Goal: Information Seeking & Learning: Learn about a topic

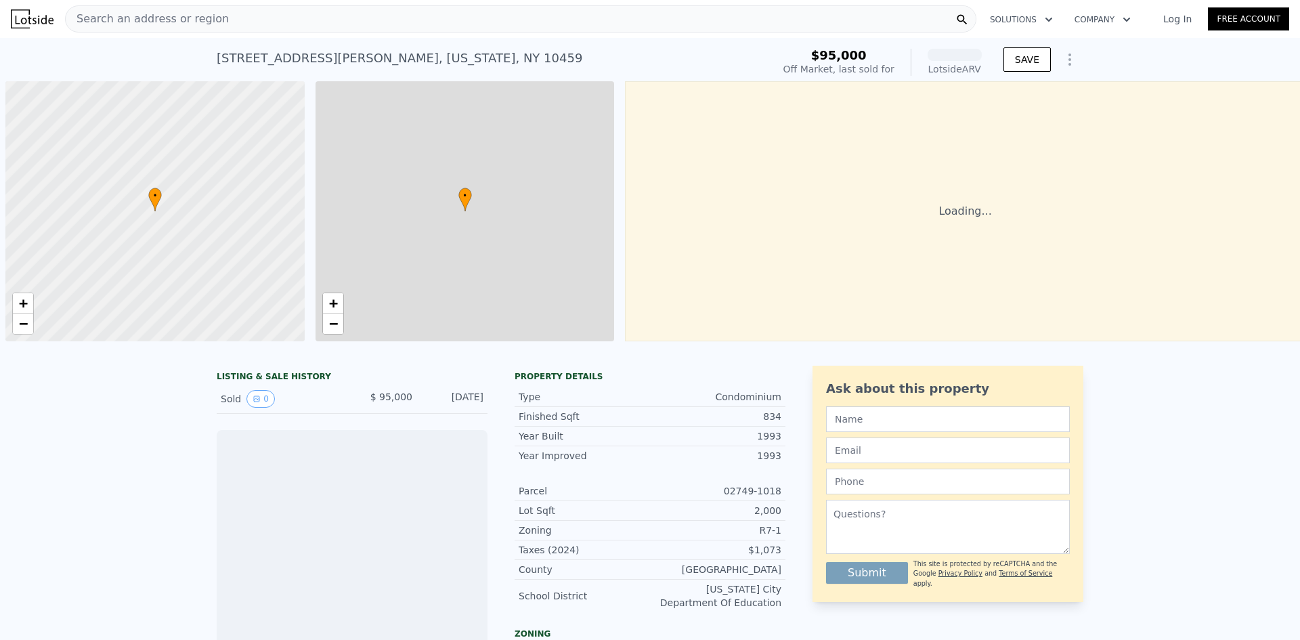
scroll to position [0, 5]
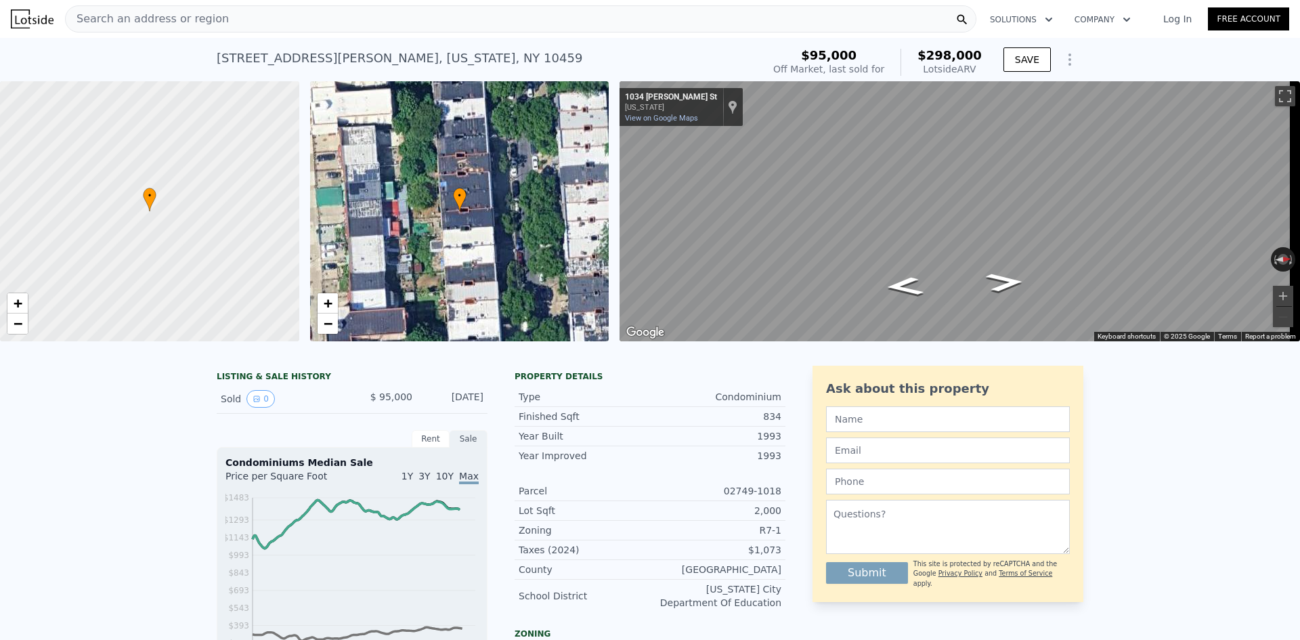
drag, startPoint x: 977, startPoint y: 68, endPoint x: 789, endPoint y: 49, distance: 189.8
click at [789, 49] on div "1037 Faile St # 1037b , New York , NY 10459 Sold May 1996 for $95k (~ARV $298k …" at bounding box center [650, 62] width 866 height 38
click at [734, 66] on div "1037 Faile St # 1037b , New York , NY 10459 Sold May 1996 for $95k (~ARV $298k )" at bounding box center [487, 62] width 540 height 38
drag, startPoint x: 986, startPoint y: 69, endPoint x: 920, endPoint y: 52, distance: 67.8
click at [920, 52] on div "$95,000 Off Market, last sold for $298,000 Lotside ARV SAVE" at bounding box center [925, 62] width 315 height 38
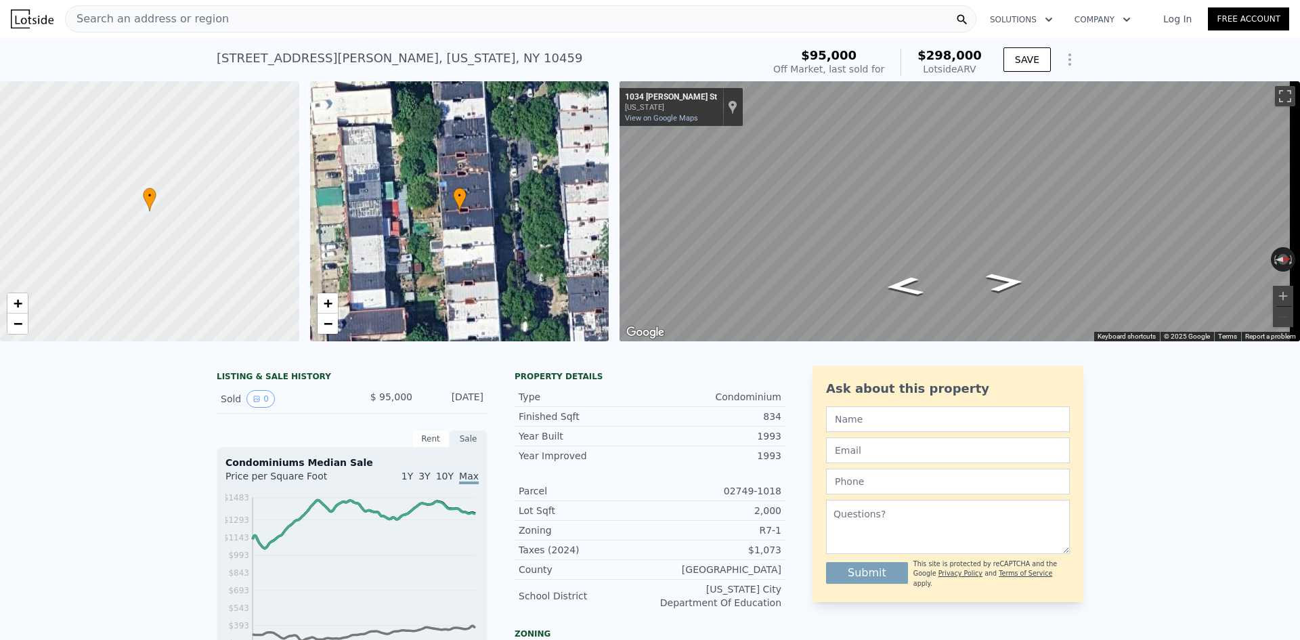
click at [919, 52] on div "$298,000 Lotside ARV" at bounding box center [940, 62] width 81 height 27
drag, startPoint x: 979, startPoint y: 68, endPoint x: 925, endPoint y: 57, distance: 55.2
click at [925, 57] on div "$298,000 Lotside ARV" at bounding box center [940, 62] width 81 height 27
drag, startPoint x: 982, startPoint y: 69, endPoint x: 917, endPoint y: 55, distance: 66.5
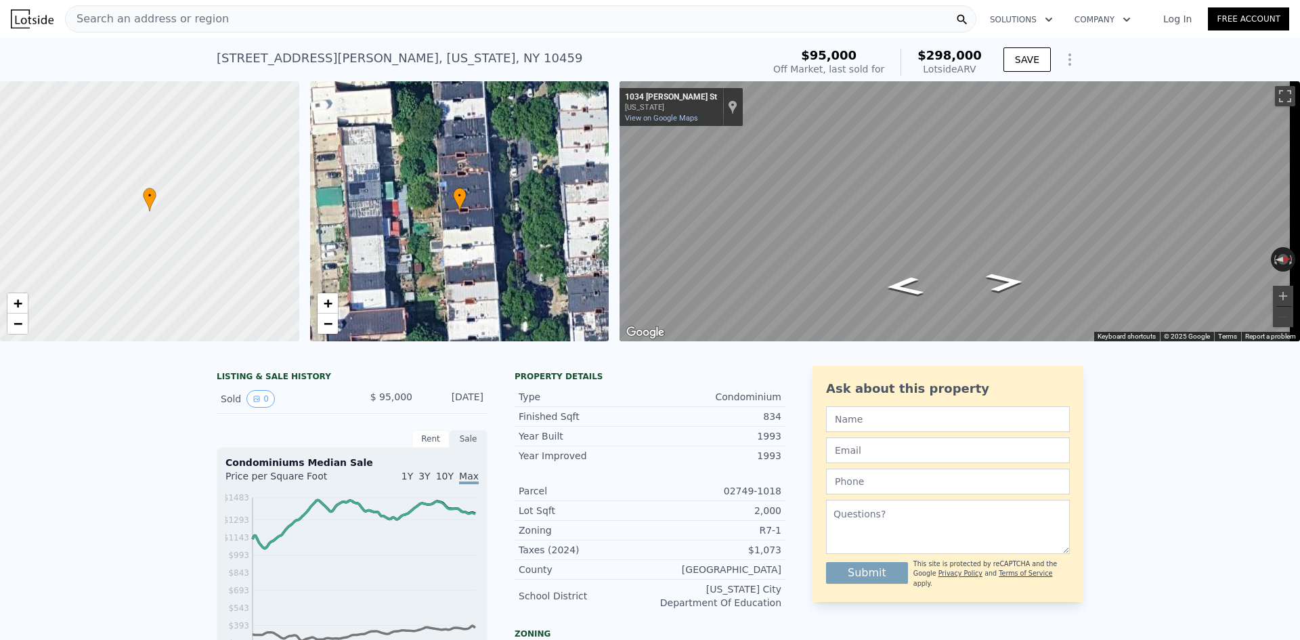
click at [917, 55] on div "$95,000 Off Market, last sold for $298,000 Lotside ARV" at bounding box center [877, 62] width 219 height 38
click at [917, 55] on div "$298,000 Lotside ARV" at bounding box center [940, 62] width 81 height 27
drag, startPoint x: 891, startPoint y: 66, endPoint x: 809, endPoint y: 53, distance: 83.5
click at [809, 53] on div "$95,000 Off Market, last sold for" at bounding box center [828, 62] width 111 height 27
click at [808, 53] on div "$95,000" at bounding box center [828, 56] width 111 height 14
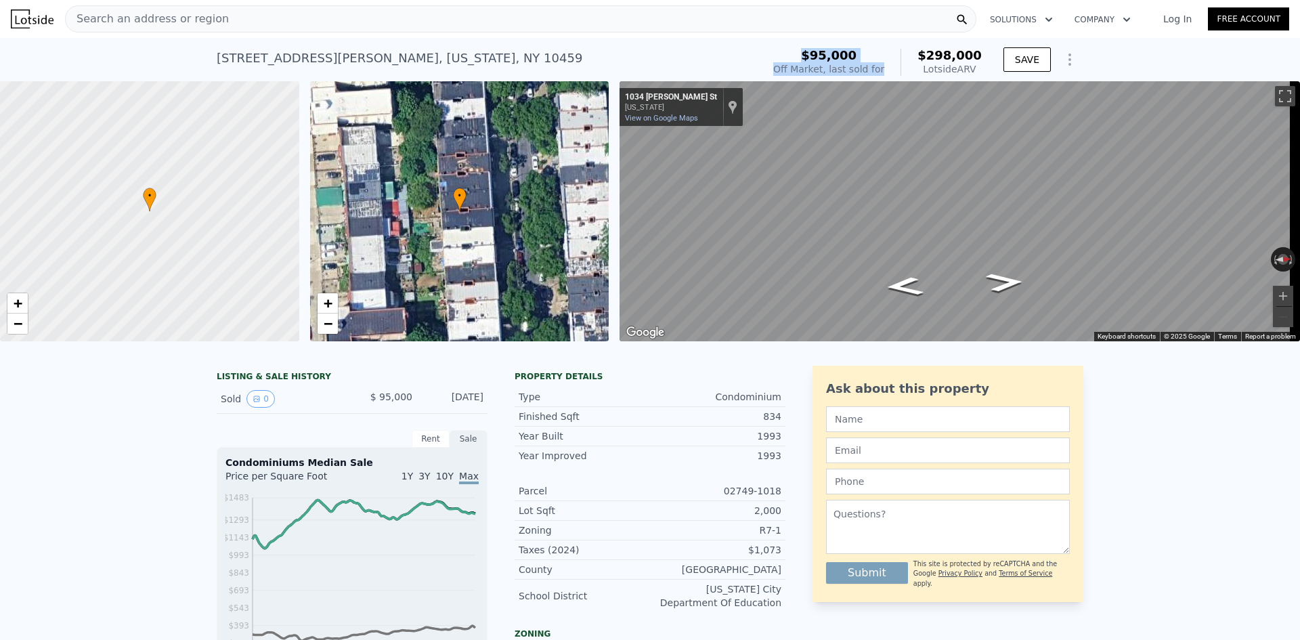
drag, startPoint x: 902, startPoint y: 70, endPoint x: 793, endPoint y: 54, distance: 109.4
click at [793, 54] on div "1037 Faile St # 1037b , New York , NY 10459 Sold May 1996 for $95k (~ARV $298k …" at bounding box center [650, 62] width 866 height 38
drag, startPoint x: 979, startPoint y: 67, endPoint x: 898, endPoint y: 48, distance: 82.7
click at [904, 49] on div "$95,000 Off Market, last sold for $298,000 Lotside ARV" at bounding box center [877, 62] width 219 height 38
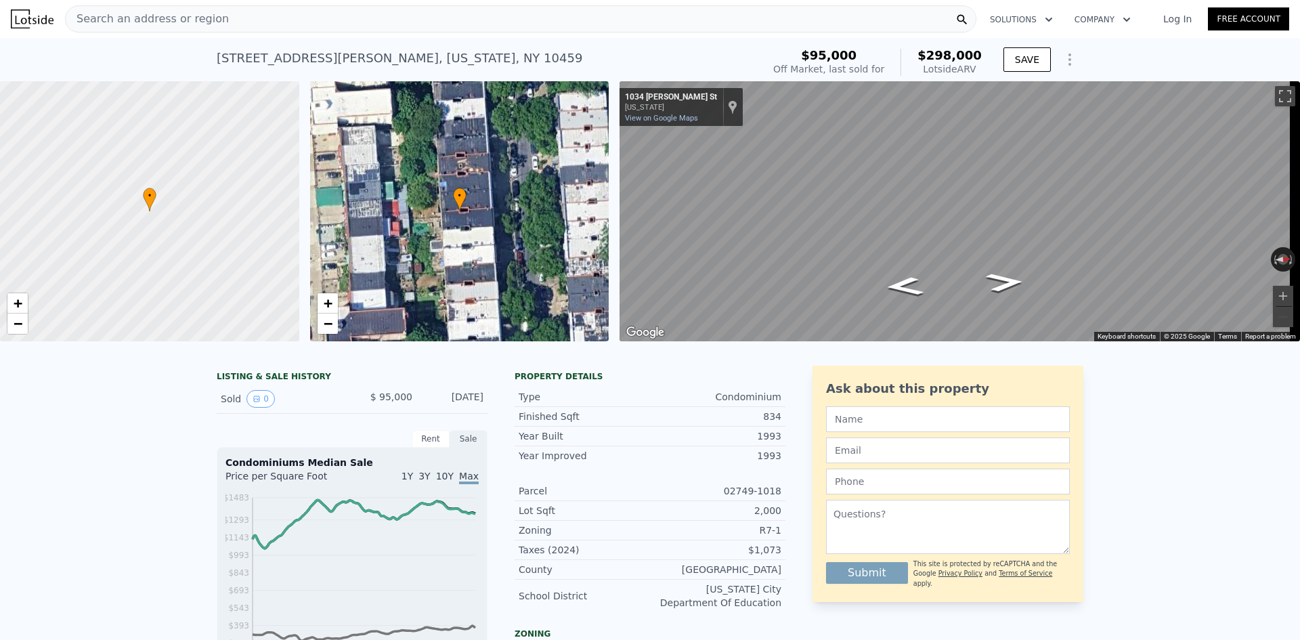
click at [914, 53] on div "$298,000 Lotside ARV" at bounding box center [940, 62] width 81 height 27
drag, startPoint x: 971, startPoint y: 70, endPoint x: 908, endPoint y: 53, distance: 65.2
click at [913, 53] on div "$298,000 Lotside ARV" at bounding box center [940, 62] width 81 height 27
click at [908, 53] on div "$95,000 Off Market, last sold for $298,000 Lotside ARV" at bounding box center [877, 62] width 208 height 27
drag, startPoint x: 986, startPoint y: 66, endPoint x: 733, endPoint y: 56, distance: 252.7
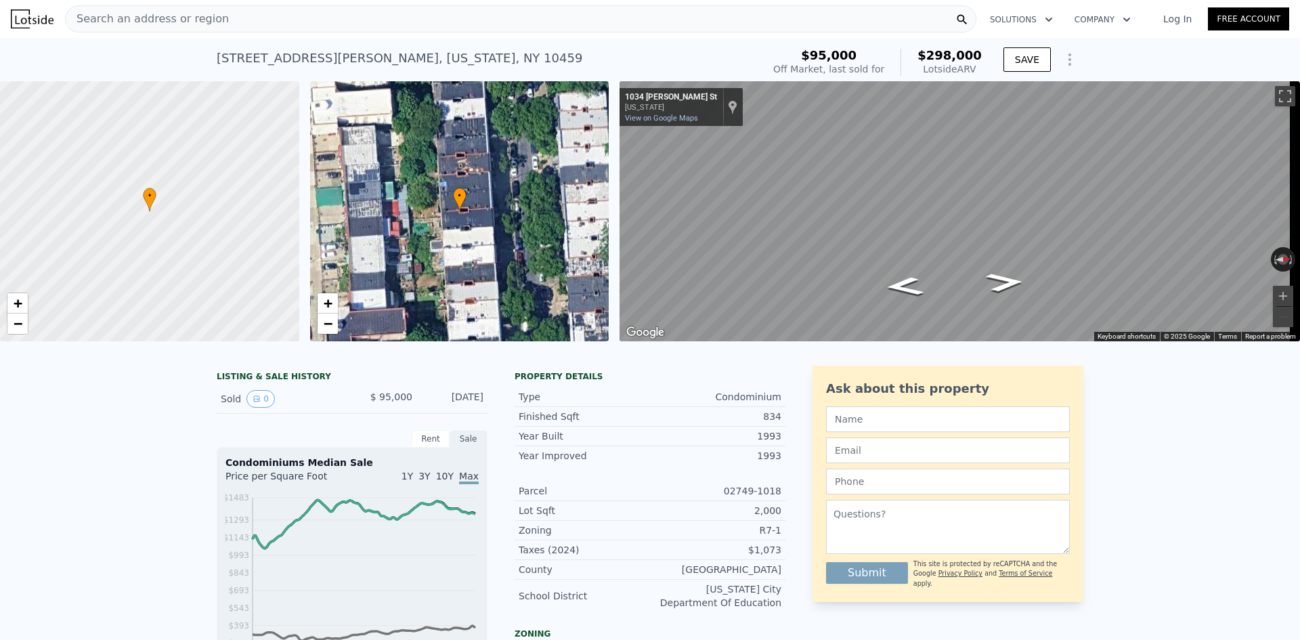
click at [795, 55] on div "1037 Faile St # 1037b , New York , NY 10459 Sold May 1996 for $95k (~ARV $298k …" at bounding box center [650, 62] width 866 height 38
click at [733, 56] on div "1037 Faile St # 1037b , New York , NY 10459 Sold May 1996 for $95k (~ARV $298k )" at bounding box center [487, 62] width 540 height 38
drag, startPoint x: 972, startPoint y: 66, endPoint x: 791, endPoint y: 54, distance: 181.1
click at [791, 54] on div "1037 Faile St # 1037b , New York , NY 10459 Sold May 1996 for $95k (~ARV $298k …" at bounding box center [650, 62] width 866 height 38
click at [757, 62] on div "1037 Faile St # 1037b , New York , NY 10459 Sold May 1996 for $95k (~ARV $298k )" at bounding box center [487, 62] width 540 height 38
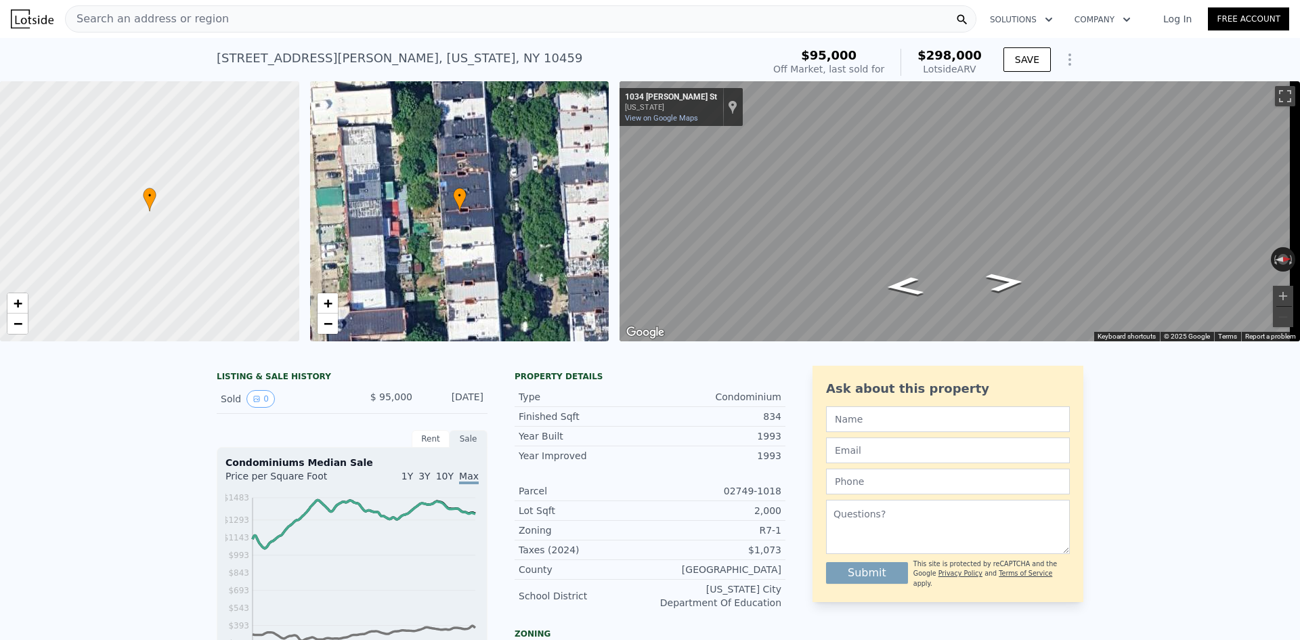
drag, startPoint x: 984, startPoint y: 70, endPoint x: 775, endPoint y: 58, distance: 209.5
click at [775, 58] on div "1037 Faile St # 1037b , New York , NY 10459 Sold May 1996 for $95k (~ARV $298k …" at bounding box center [650, 62] width 866 height 38
click at [753, 65] on div "1037 Faile St # 1037b , New York , NY 10459 Sold May 1996 for $95k (~ARV $298k )" at bounding box center [487, 62] width 540 height 38
drag, startPoint x: 981, startPoint y: 64, endPoint x: 773, endPoint y: 53, distance: 208.1
click at [773, 53] on div "1037 Faile St # 1037b , New York , NY 10459 Sold May 1996 for $95k (~ARV $298k …" at bounding box center [650, 62] width 866 height 38
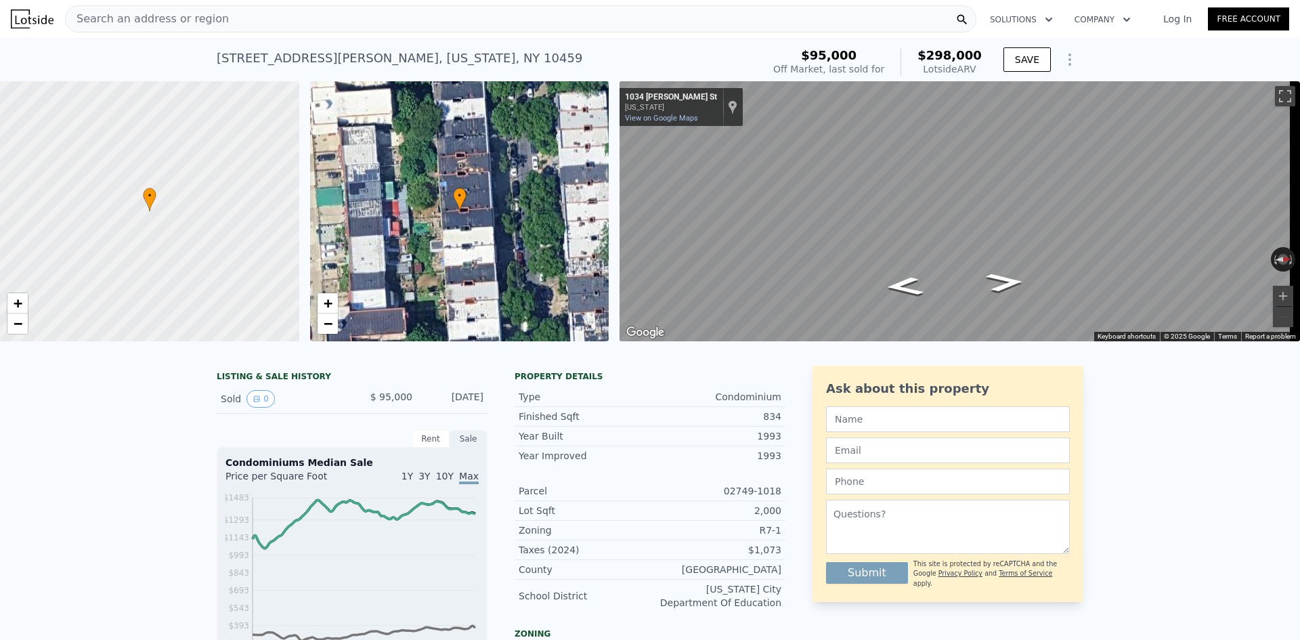
click at [746, 56] on div "1037 Faile St # 1037b , New York , NY 10459 Sold May 1996 for $95k (~ARV $298k )" at bounding box center [487, 62] width 540 height 38
drag, startPoint x: 984, startPoint y: 70, endPoint x: 770, endPoint y: 52, distance: 214.7
click at [788, 47] on div "1037 Faile St # 1037b , New York , NY 10459 Sold May 1996 for $95k (~ARV $298k …" at bounding box center [650, 62] width 866 height 38
click at [756, 57] on div "1037 Faile St # 1037b , New York , NY 10459 Sold May 1996 for $95k (~ARV $298k )" at bounding box center [487, 62] width 540 height 38
drag, startPoint x: 991, startPoint y: 75, endPoint x: 777, endPoint y: 49, distance: 215.5
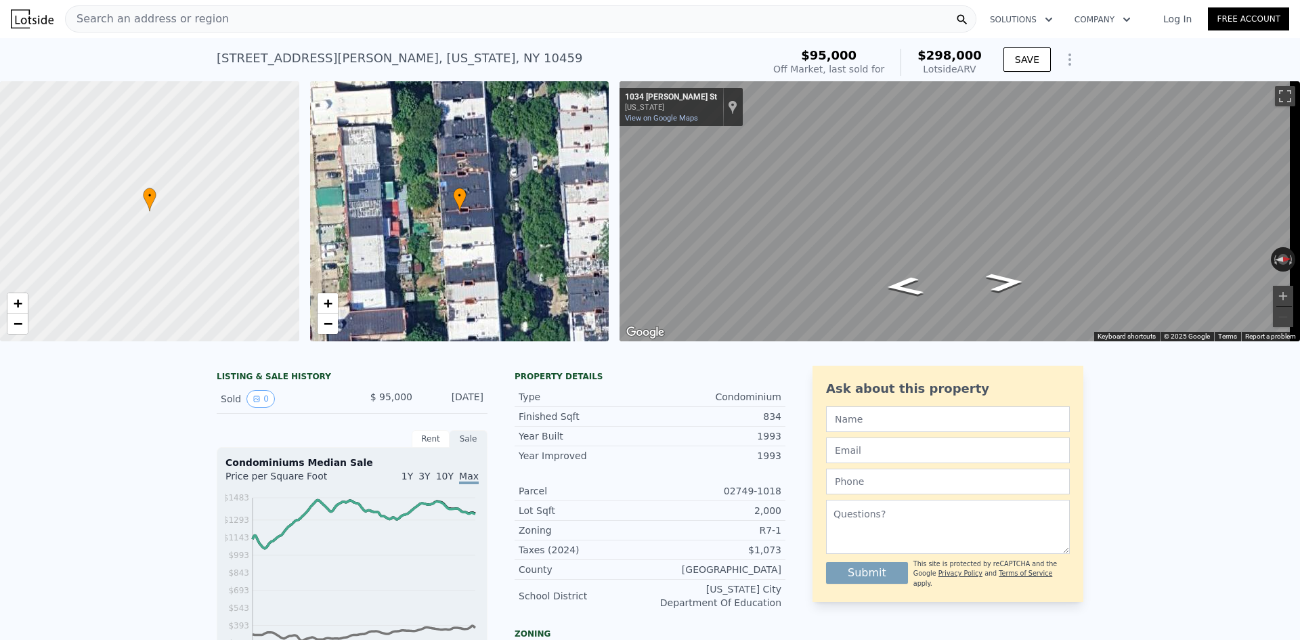
click at [778, 49] on div "1037 Faile St # 1037b , New York , NY 10459 Sold May 1996 for $95k (~ARV $298k …" at bounding box center [650, 62] width 866 height 38
click at [743, 58] on div "1037 Faile St # 1037b , New York , NY 10459 Sold May 1996 for $95k (~ARV $298k )" at bounding box center [487, 62] width 540 height 38
drag, startPoint x: 969, startPoint y: 67, endPoint x: 788, endPoint y: 58, distance: 181.0
click at [812, 51] on div "$95,000 Off Market, last sold for $298,000 Lotside ARV" at bounding box center [877, 62] width 219 height 38
click at [757, 60] on div "1037 Faile St # 1037b , New York , NY 10459 Sold May 1996 for $95k (~ARV $298k )" at bounding box center [487, 62] width 540 height 38
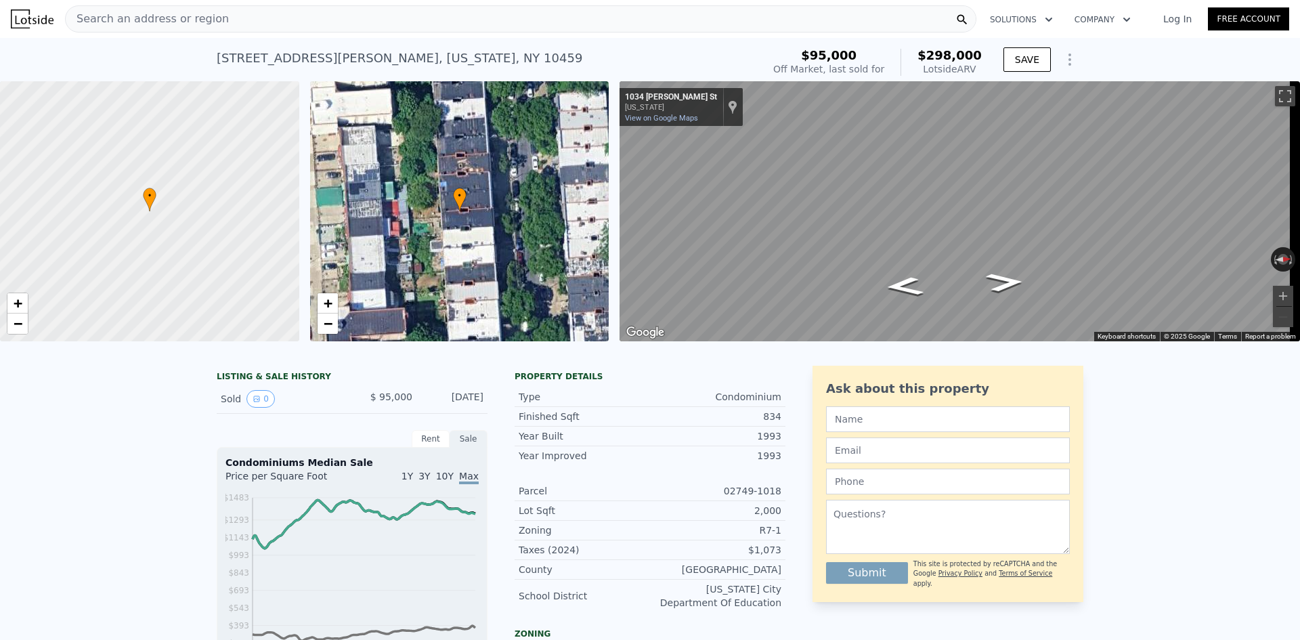
drag, startPoint x: 981, startPoint y: 68, endPoint x: 782, endPoint y: 49, distance: 199.2
click at [782, 49] on div "1037 Faile St # 1037b , New York , NY 10459 Sold May 1996 for $95k (~ARV $298k …" at bounding box center [650, 62] width 866 height 38
click at [757, 62] on div "1037 Faile St # 1037b , New York , NY 10459 Sold May 1996 for $95k (~ARV $298k )" at bounding box center [487, 62] width 540 height 38
click at [719, 19] on div "Search an address or region" at bounding box center [520, 18] width 911 height 27
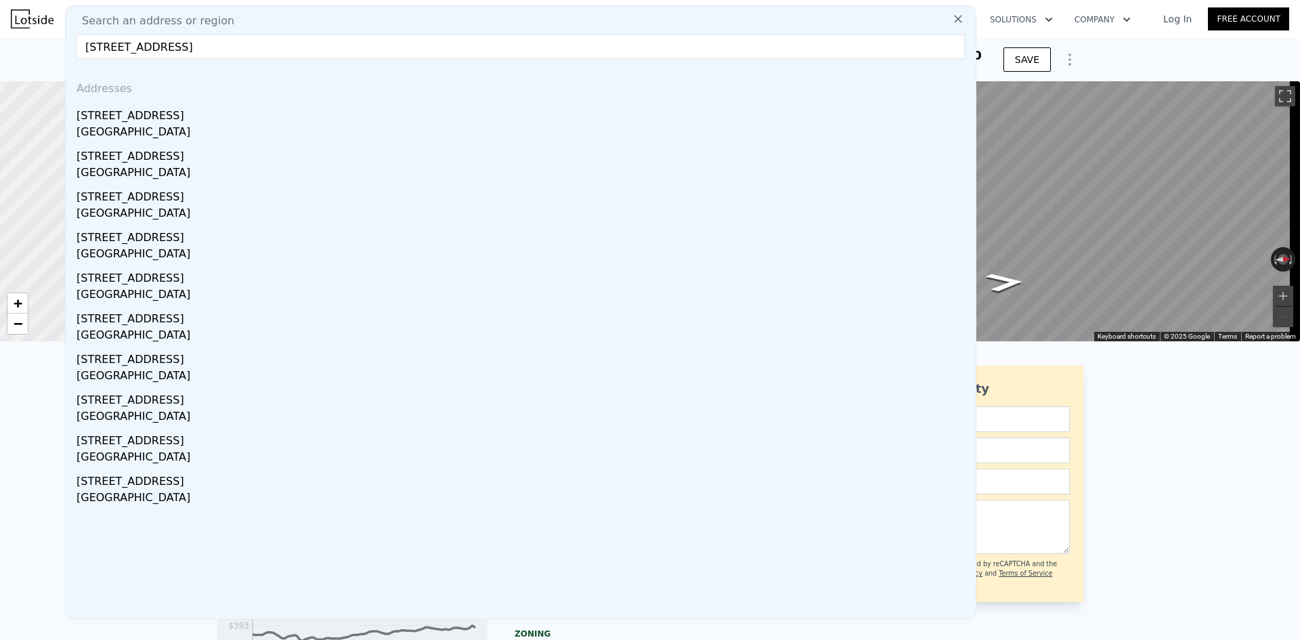
click at [303, 47] on input "351 Strawtown Rd, West Nyack, NY 10994" at bounding box center [520, 47] width 888 height 24
type input "351 Strawtown Rd, West Nyack, NY 10994"
click at [951, 24] on icon at bounding box center [958, 19] width 14 height 14
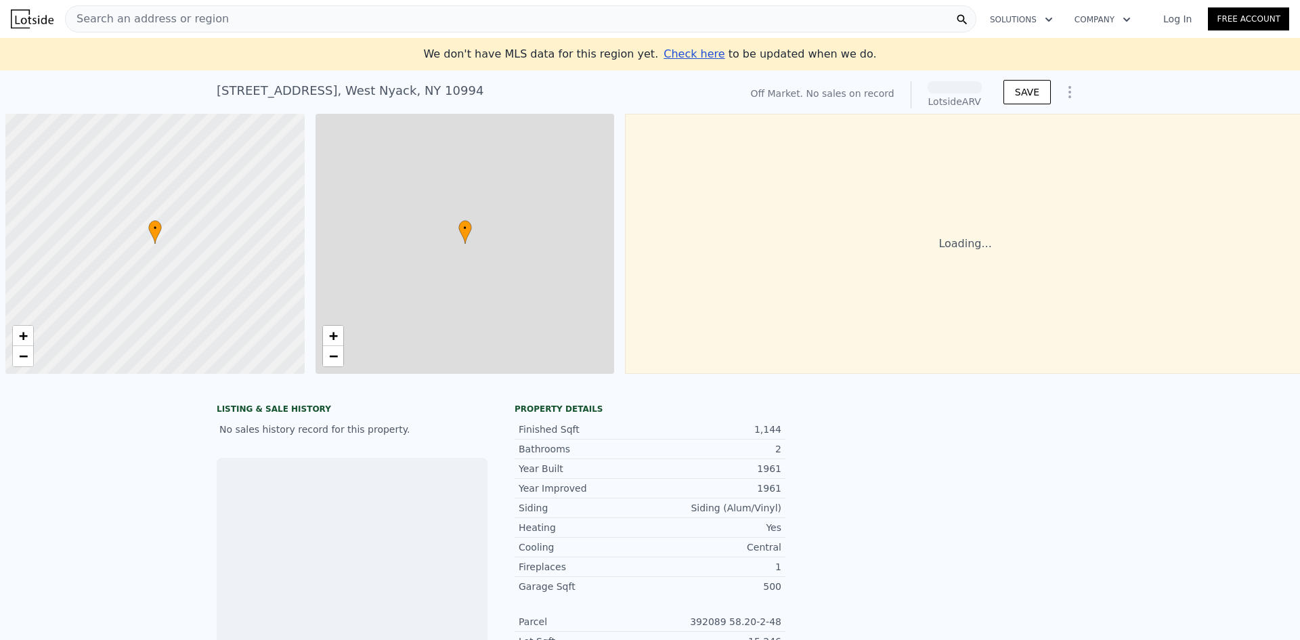
scroll to position [0, 5]
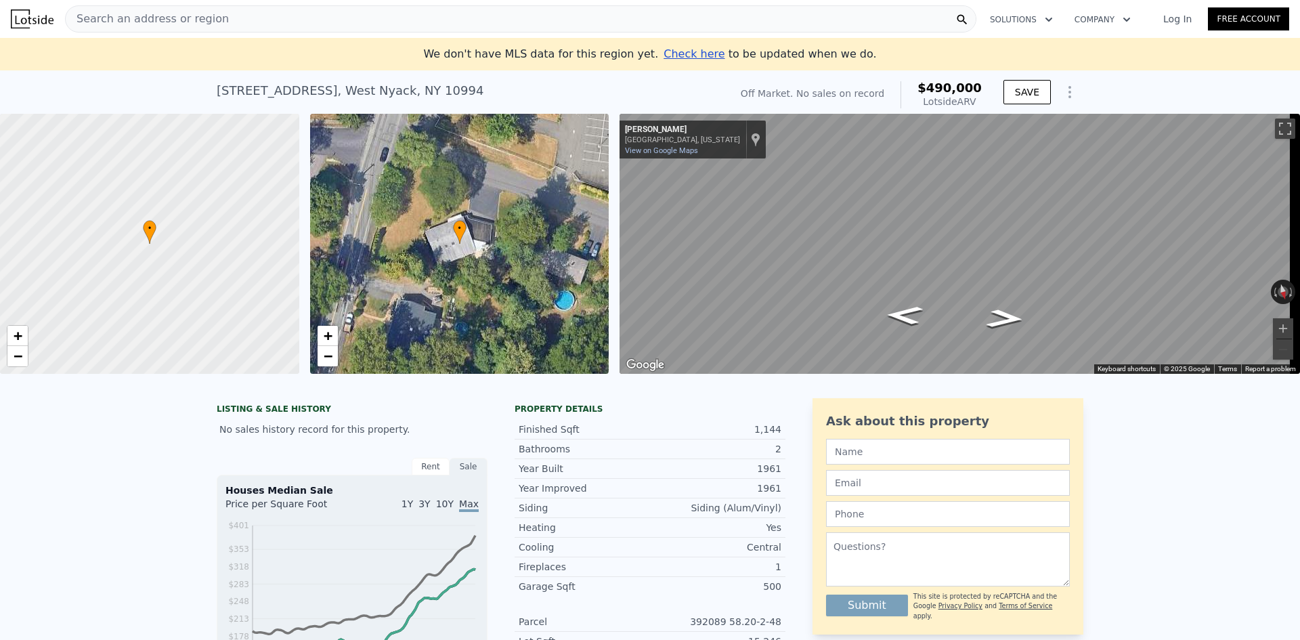
drag, startPoint x: 981, startPoint y: 103, endPoint x: 909, endPoint y: 81, distance: 75.6
click at [909, 81] on div "Off Market. No sales on record $490,000 Lotside ARV" at bounding box center [861, 95] width 252 height 38
click at [909, 81] on div "Off Market. No sales on record $490,000 Lotside ARV" at bounding box center [861, 94] width 241 height 27
drag, startPoint x: 981, startPoint y: 100, endPoint x: 912, endPoint y: 83, distance: 71.1
click at [912, 83] on div "Off Market. No sales on record $490,000 Lotside ARV" at bounding box center [861, 95] width 252 height 38
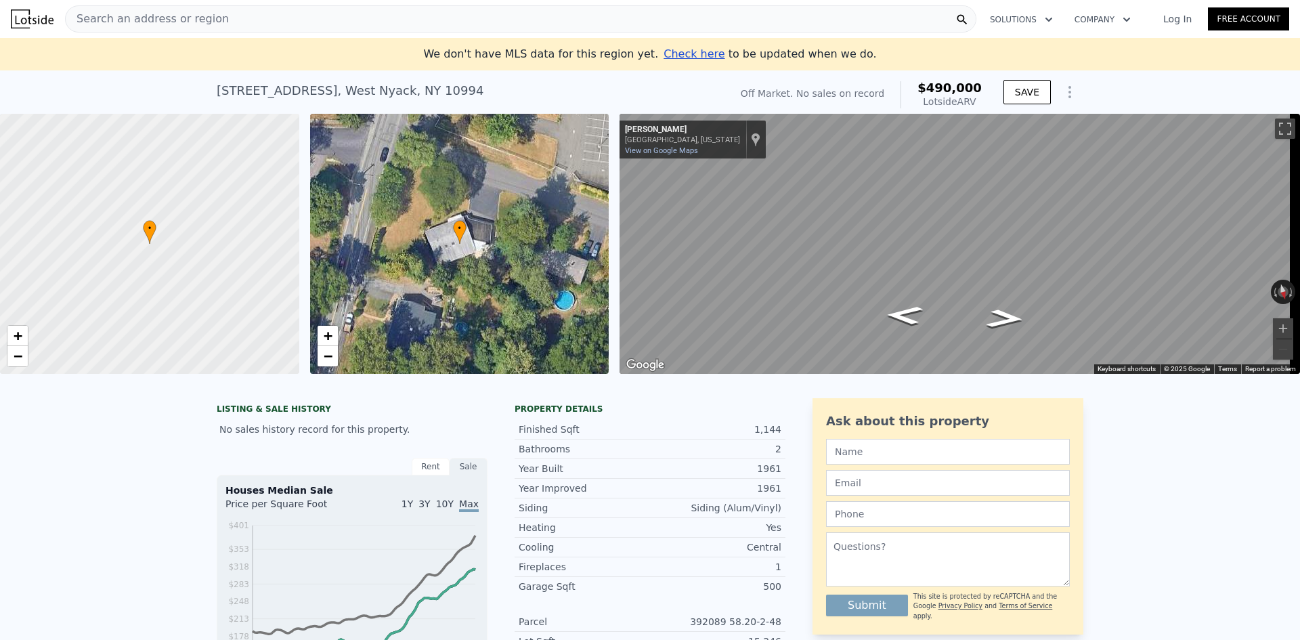
click at [912, 83] on div "$490,000 Lotside ARV" at bounding box center [940, 94] width 81 height 27
drag, startPoint x: 984, startPoint y: 102, endPoint x: 919, endPoint y: 86, distance: 67.0
click at [919, 86] on div "Off Market. No sales on record $490,000 Lotside ARV" at bounding box center [861, 95] width 252 height 38
click at [919, 86] on div "$490,000 Lotside ARV" at bounding box center [940, 94] width 81 height 27
drag, startPoint x: 980, startPoint y: 101, endPoint x: 916, endPoint y: 87, distance: 65.2
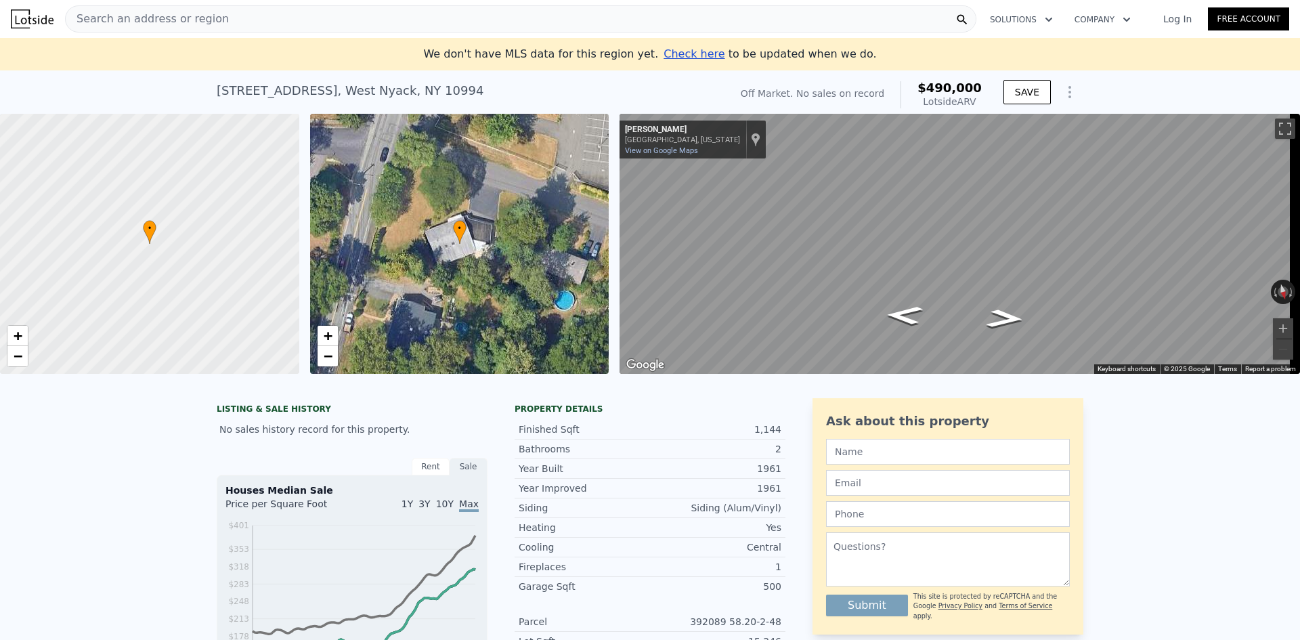
click at [916, 87] on div "Off Market. No sales on record $490,000 Lotside ARV" at bounding box center [861, 95] width 252 height 38
click at [916, 87] on div "$490,000 Lotside ARV" at bounding box center [940, 94] width 81 height 27
drag, startPoint x: 977, startPoint y: 102, endPoint x: 923, endPoint y: 89, distance: 55.0
click at [923, 89] on div "$490,000 Lotside ARV" at bounding box center [940, 94] width 81 height 27
click at [910, 90] on div "$490,000 Lotside ARV" at bounding box center [940, 94] width 81 height 27
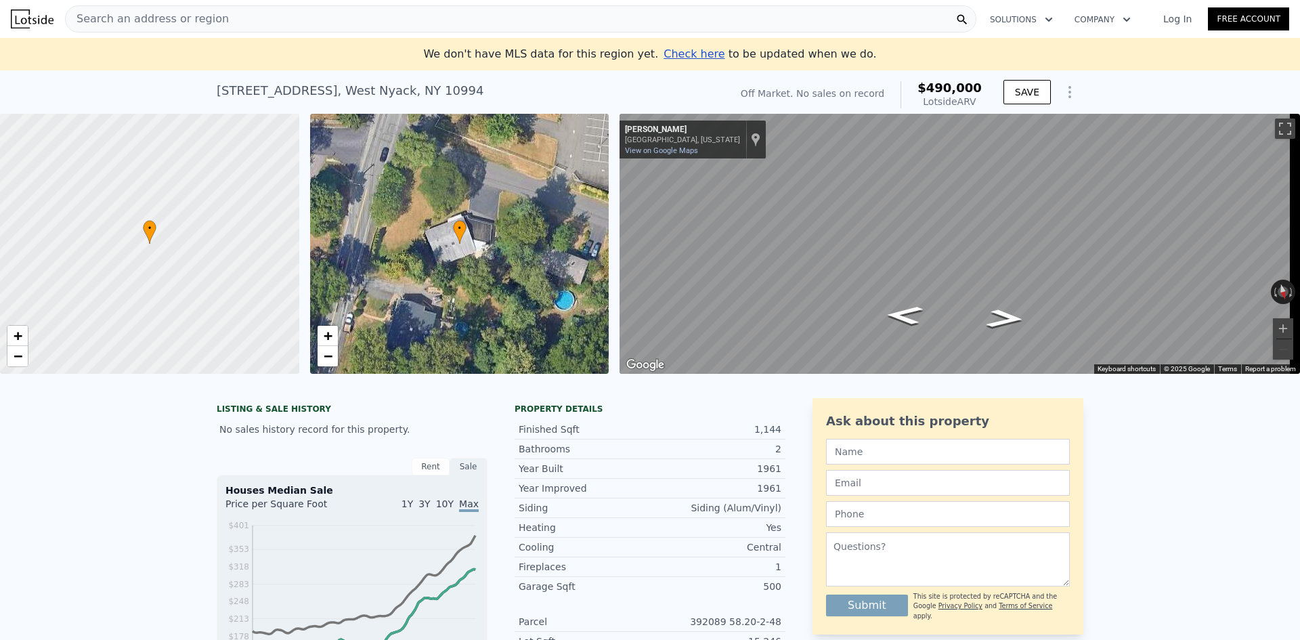
drag, startPoint x: 969, startPoint y: 99, endPoint x: 915, endPoint y: 87, distance: 54.8
click at [915, 87] on div "$490,000 Lotside ARV" at bounding box center [940, 94] width 81 height 27
drag, startPoint x: 974, startPoint y: 100, endPoint x: 915, endPoint y: 85, distance: 60.7
click at [915, 85] on div "Off Market. No sales on record $490,000 Lotside ARV" at bounding box center [861, 95] width 252 height 38
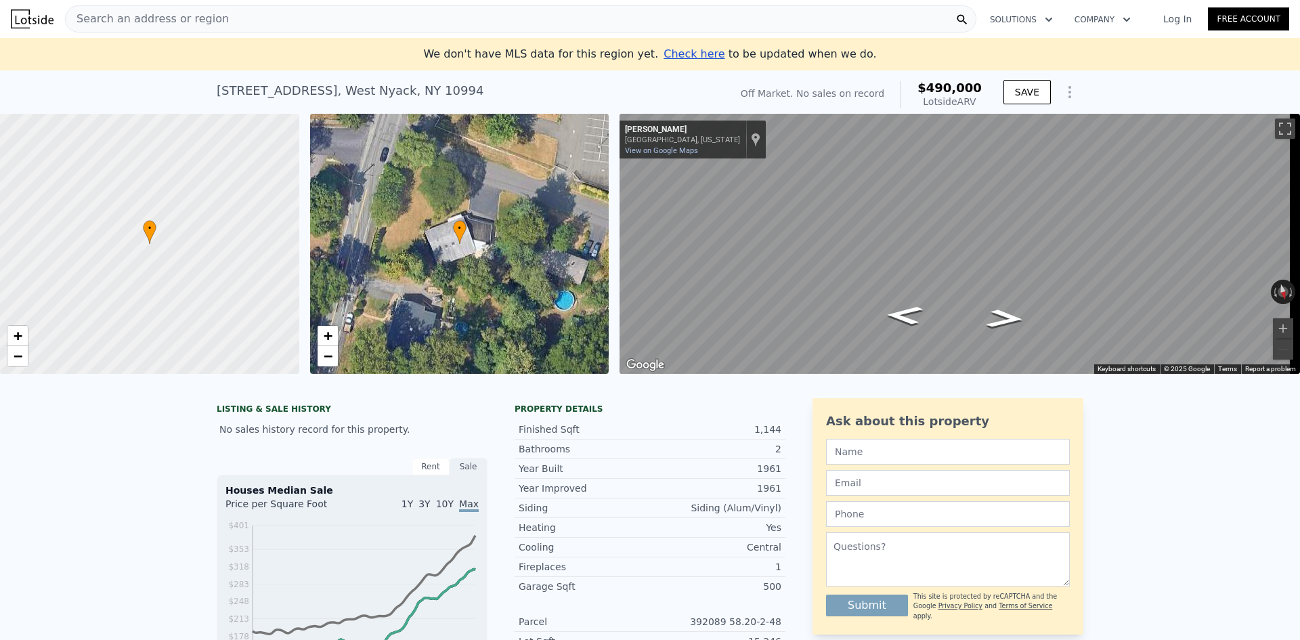
click at [915, 85] on div "$490,000 Lotside ARV" at bounding box center [940, 94] width 81 height 27
drag, startPoint x: 981, startPoint y: 102, endPoint x: 913, endPoint y: 85, distance: 69.6
click at [913, 85] on div "Off Market. No sales on record $490,000 Lotside ARV" at bounding box center [861, 95] width 252 height 38
click at [913, 85] on div "$490,000 Lotside ARV" at bounding box center [940, 94] width 81 height 27
drag, startPoint x: 980, startPoint y: 102, endPoint x: 914, endPoint y: 86, distance: 67.5
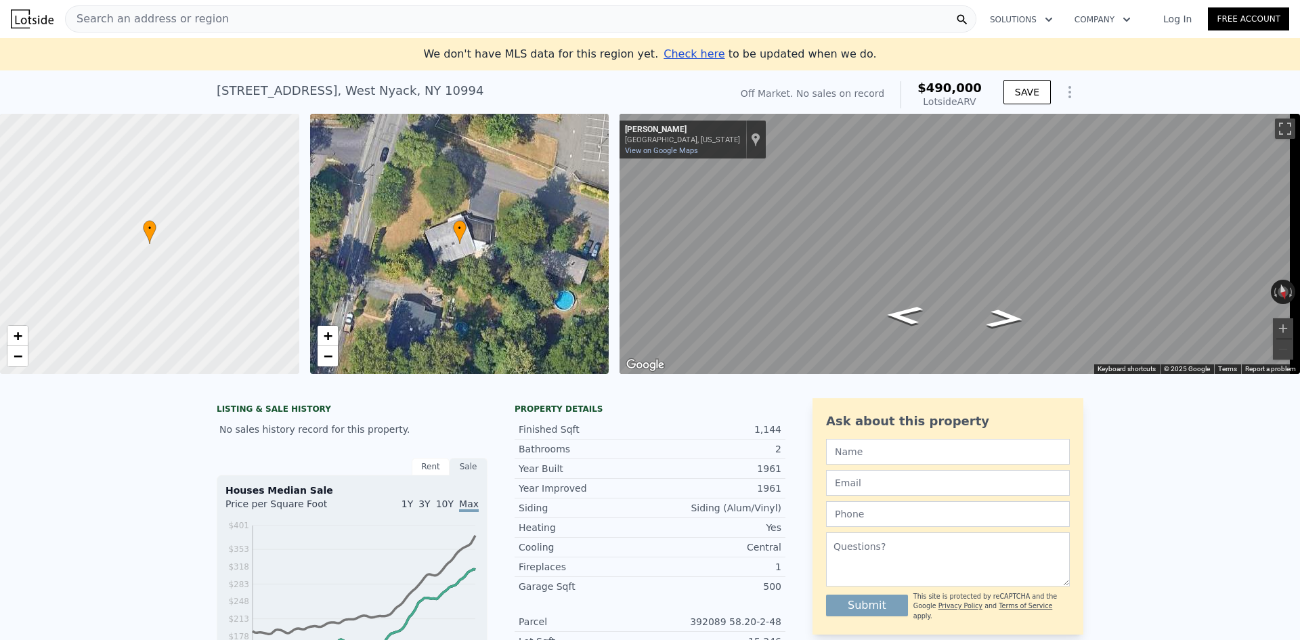
click at [914, 86] on div "Off Market. No sales on record $490,000 Lotside ARV" at bounding box center [861, 95] width 252 height 38
click at [914, 86] on div "$490,000 Lotside ARV" at bounding box center [940, 94] width 81 height 27
drag, startPoint x: 977, startPoint y: 101, endPoint x: 925, endPoint y: 87, distance: 53.8
click at [925, 87] on div "Off Market. No sales on record $490,000 Lotside ARV" at bounding box center [861, 95] width 252 height 38
click at [917, 87] on div "$490,000 Lotside ARV" at bounding box center [940, 94] width 81 height 27
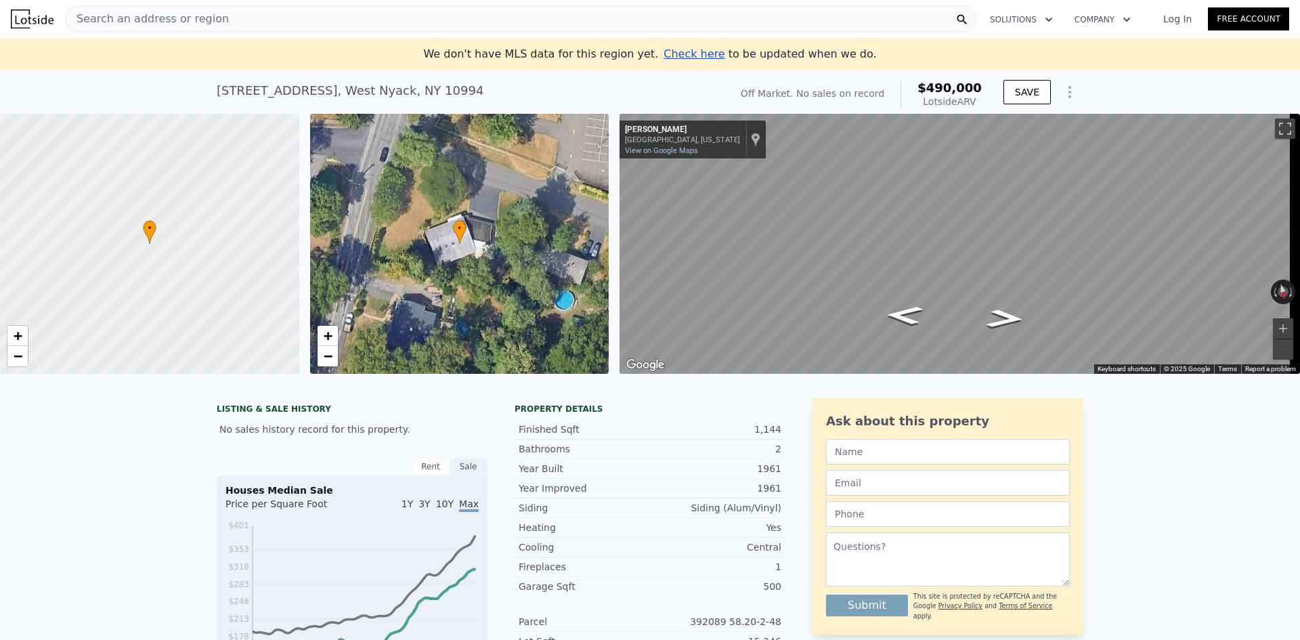
drag, startPoint x: 980, startPoint y: 103, endPoint x: 912, endPoint y: 87, distance: 70.3
click at [912, 87] on div "Off Market. No sales on record $490,000 Lotside ARV" at bounding box center [861, 95] width 252 height 38
click at [914, 87] on div "$490,000 Lotside ARV" at bounding box center [940, 94] width 81 height 27
drag, startPoint x: 938, startPoint y: 88, endPoint x: 917, endPoint y: 83, distance: 21.5
click at [917, 83] on div "Off Market. No sales on record $490,000 Lotside ARV" at bounding box center [861, 95] width 252 height 38
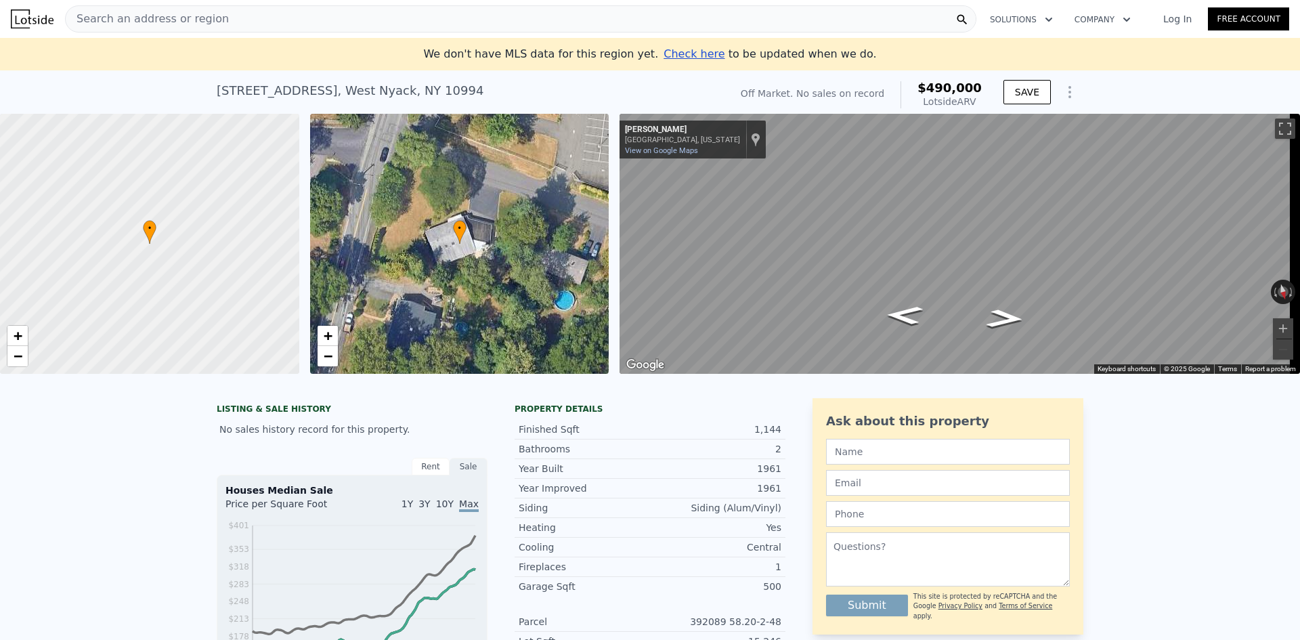
click at [917, 83] on div "$490,000 Lotside ARV" at bounding box center [940, 94] width 81 height 27
drag, startPoint x: 979, startPoint y: 104, endPoint x: 915, endPoint y: 87, distance: 65.8
click at [915, 87] on div "$490,000 Lotside ARV" at bounding box center [940, 94] width 81 height 27
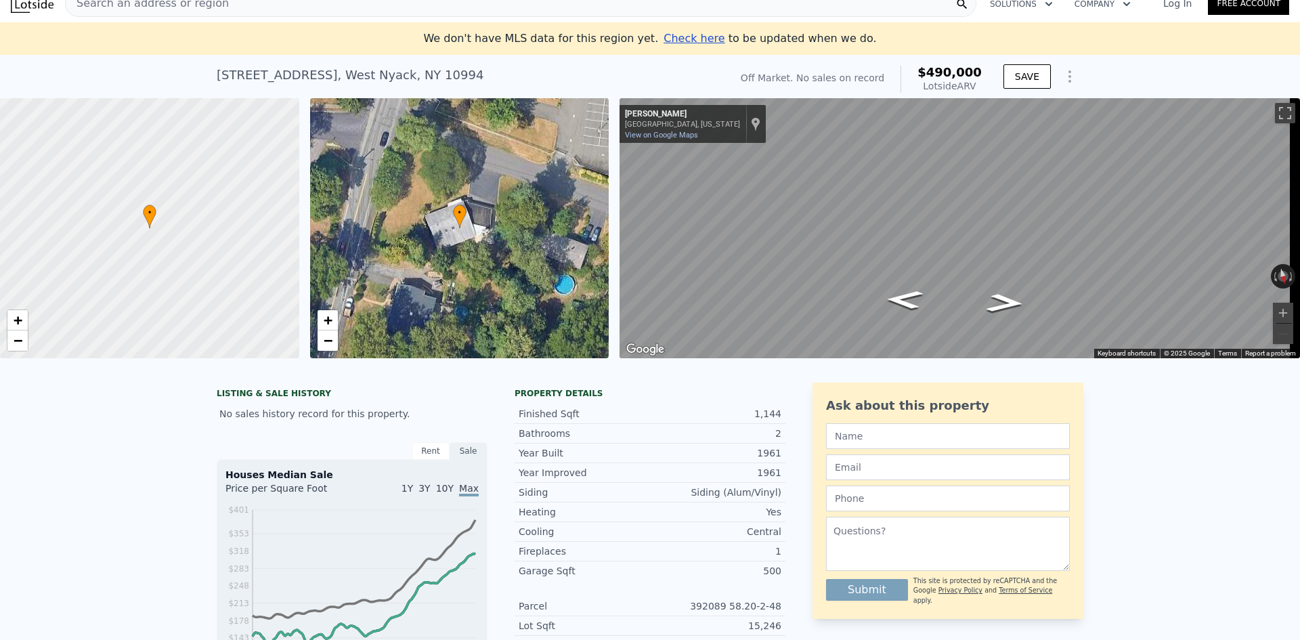
scroll to position [0, 0]
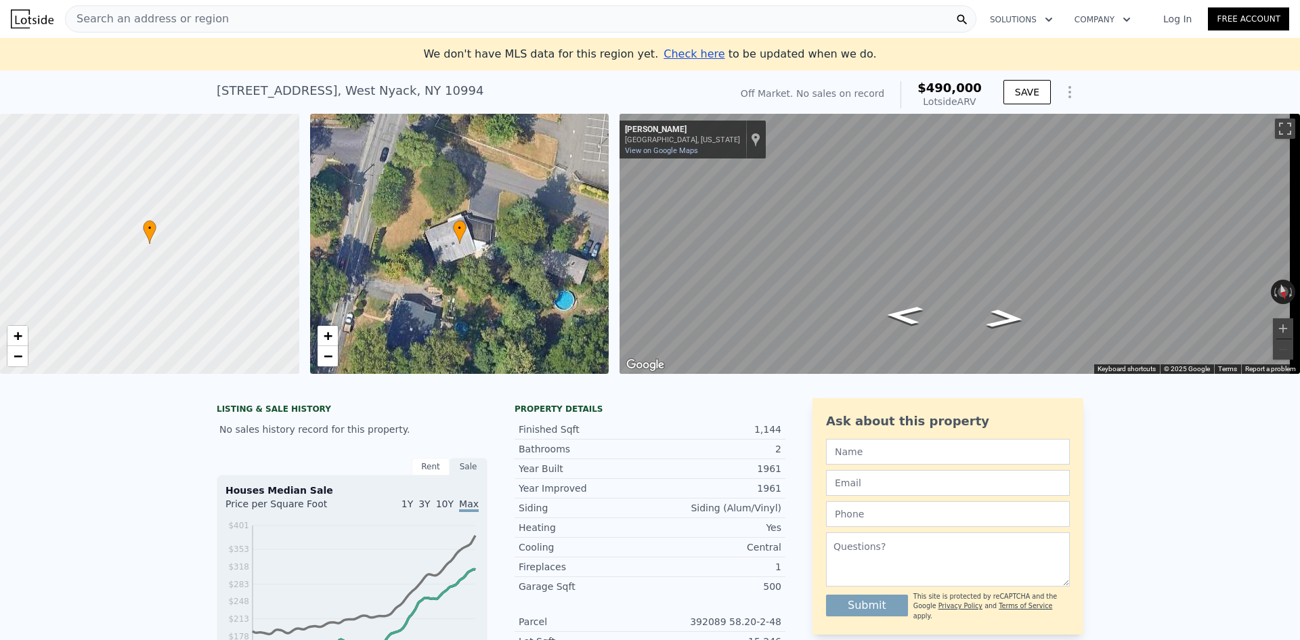
drag, startPoint x: 978, startPoint y: 103, endPoint x: 931, endPoint y: 96, distance: 47.2
click at [931, 96] on div "Lotside ARV" at bounding box center [949, 102] width 64 height 14
click at [920, 99] on div "$490,000 Lotside ARV" at bounding box center [940, 94] width 81 height 27
drag, startPoint x: 969, startPoint y: 93, endPoint x: 919, endPoint y: 84, distance: 51.0
click at [919, 84] on div "$490,000 Lotside ARV" at bounding box center [940, 94] width 81 height 27
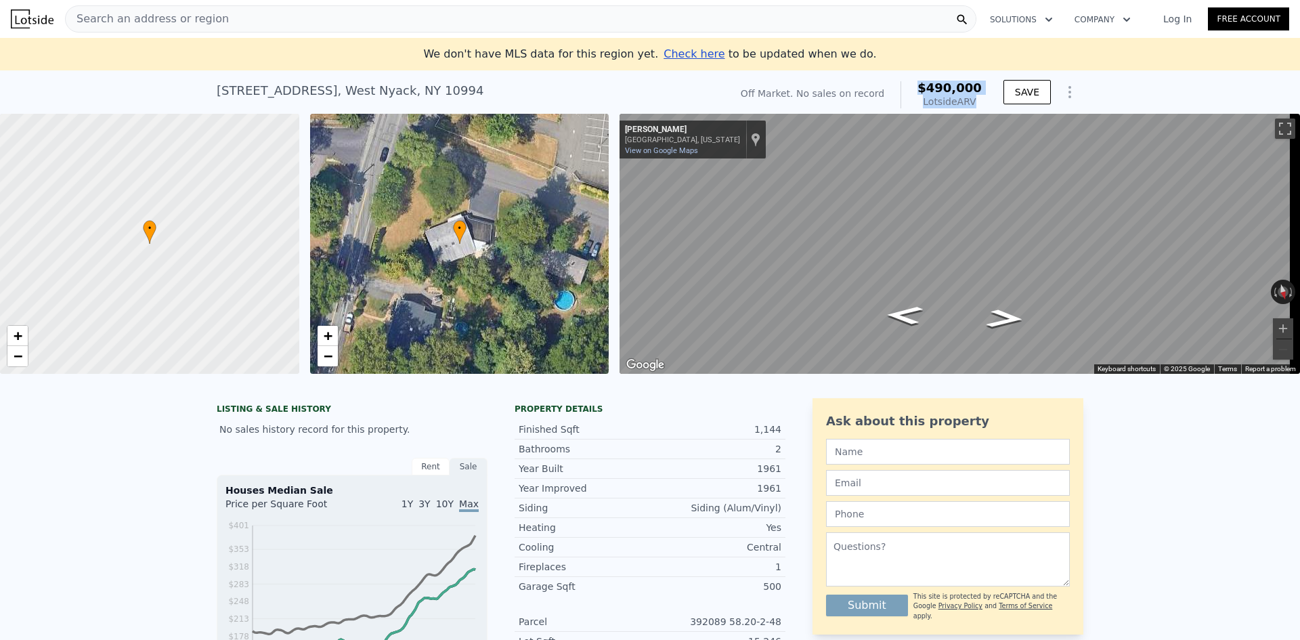
click at [920, 84] on div "$490,000 Lotside ARV" at bounding box center [940, 94] width 81 height 27
drag, startPoint x: 981, startPoint y: 97, endPoint x: 913, endPoint y: 86, distance: 68.5
click at [913, 86] on div "Off Market. No sales on record $490,000 Lotside ARV" at bounding box center [861, 95] width 252 height 38
click at [922, 87] on div "$490,000 Lotside ARV" at bounding box center [940, 94] width 81 height 27
drag, startPoint x: 973, startPoint y: 93, endPoint x: 916, endPoint y: 89, distance: 57.7
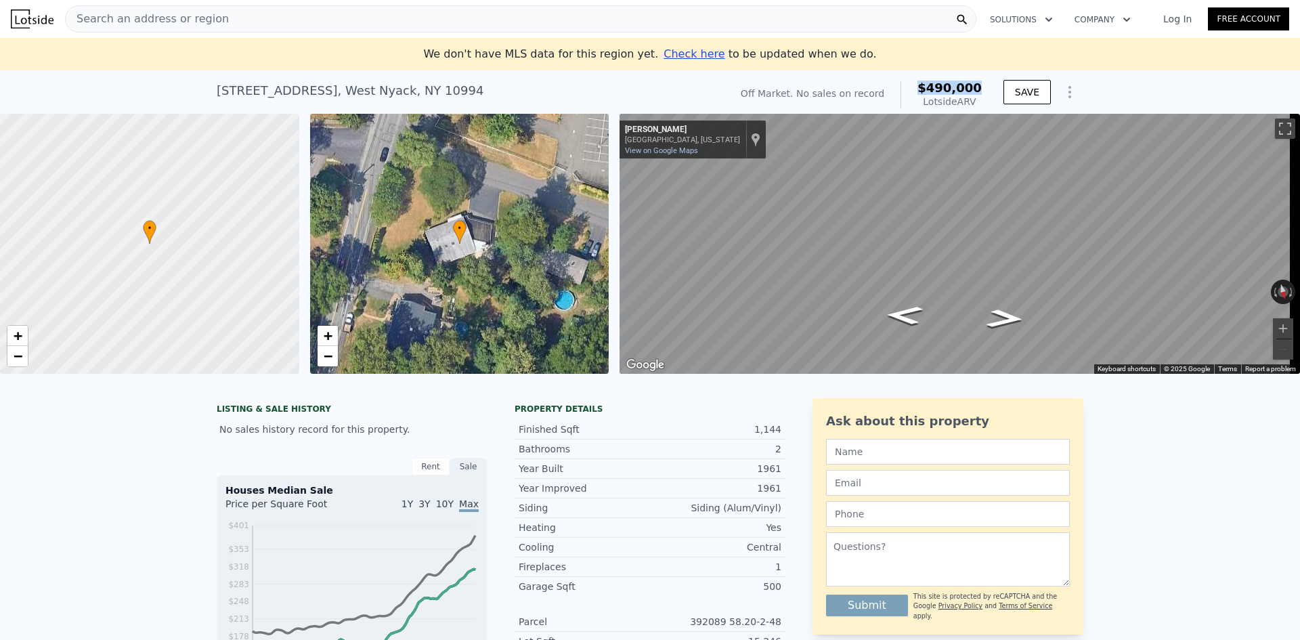
click at [916, 89] on div "Off Market. No sales on record $490,000 Lotside ARV" at bounding box center [861, 95] width 252 height 38
click at [916, 89] on div "$490,000 Lotside ARV" at bounding box center [940, 94] width 81 height 27
drag, startPoint x: 985, startPoint y: 105, endPoint x: 918, endPoint y: 91, distance: 68.5
click at [918, 91] on div "Off Market. No sales on record $490,000 Lotside ARV" at bounding box center [861, 95] width 252 height 38
click at [918, 91] on div "$490,000 Lotside ARV" at bounding box center [940, 94] width 81 height 27
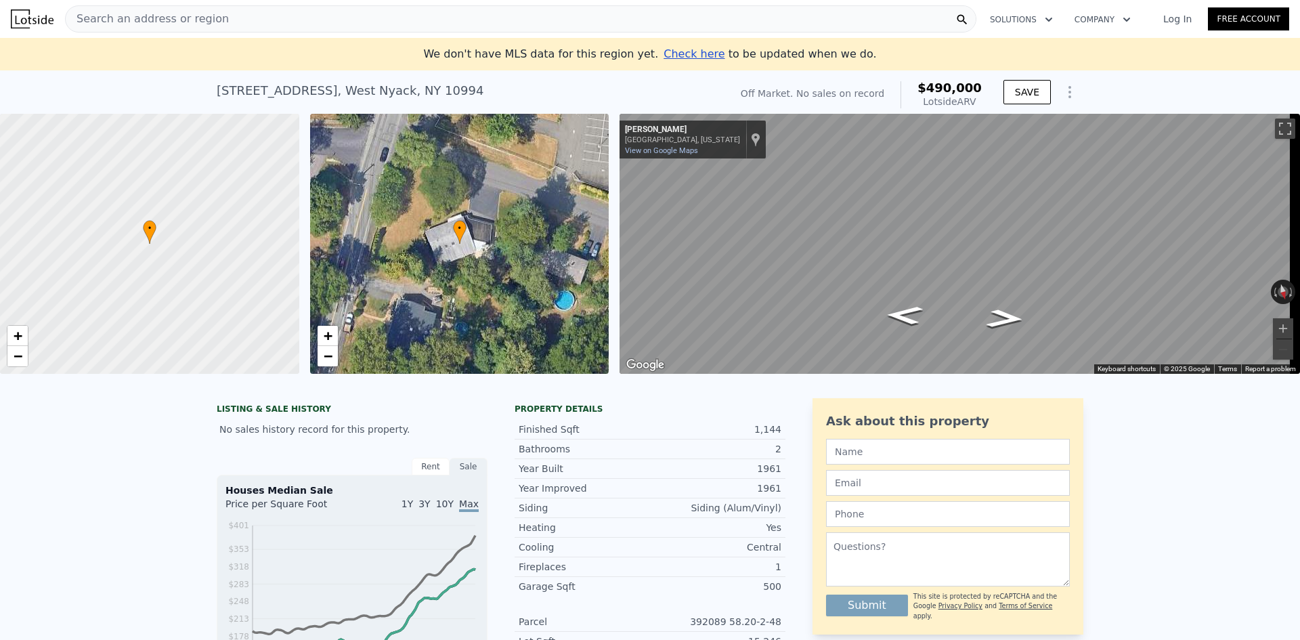
drag, startPoint x: 988, startPoint y: 106, endPoint x: 924, endPoint y: 86, distance: 67.2
click at [924, 86] on div "Off Market. No sales on record $490,000 Lotside ARV SAVE" at bounding box center [909, 95] width 348 height 38
click at [924, 86] on div "$490,000 Lotside ARV" at bounding box center [940, 94] width 81 height 27
drag, startPoint x: 981, startPoint y: 101, endPoint x: 919, endPoint y: 86, distance: 64.7
click at [919, 86] on div "Off Market. No sales on record $490,000 Lotside ARV" at bounding box center [861, 95] width 252 height 38
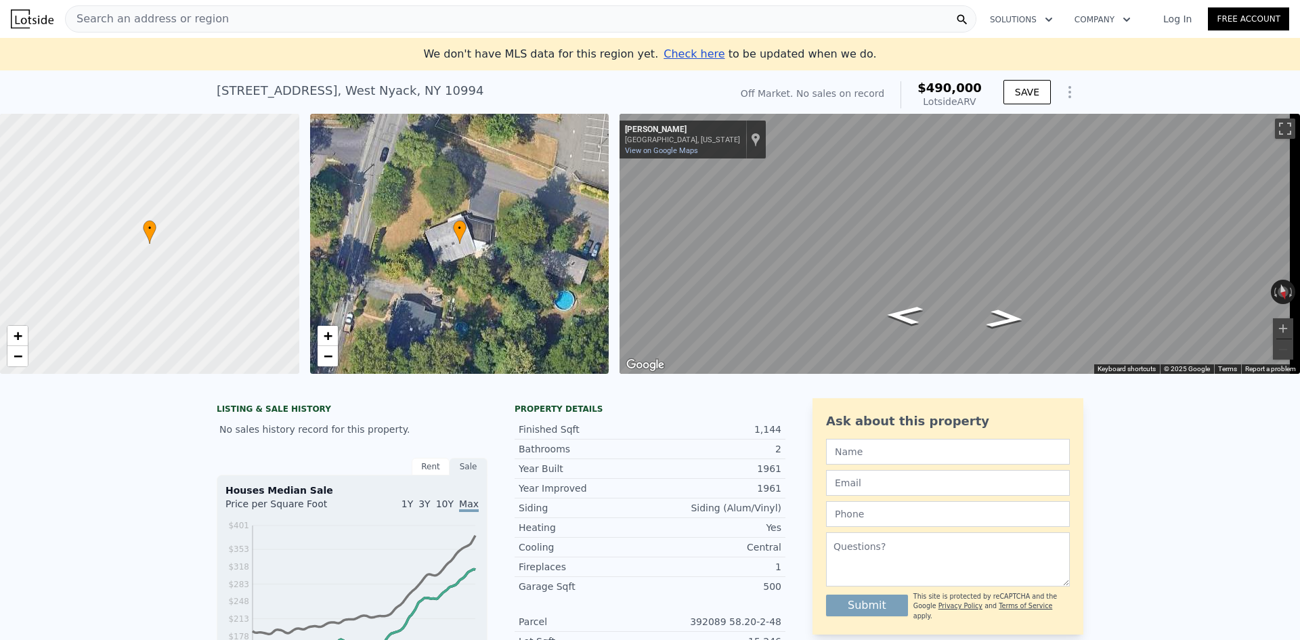
click at [919, 86] on div "$490,000 Lotside ARV" at bounding box center [940, 94] width 81 height 27
drag, startPoint x: 981, startPoint y: 108, endPoint x: 901, endPoint y: 85, distance: 83.1
click at [901, 85] on div "Off Market. No sales on record $490,000 Lotside ARV" at bounding box center [861, 95] width 252 height 38
click at [901, 85] on div "Off Market. No sales on record $490,000 Lotside ARV" at bounding box center [861, 94] width 241 height 27
drag, startPoint x: 981, startPoint y: 96, endPoint x: 916, endPoint y: 81, distance: 66.0
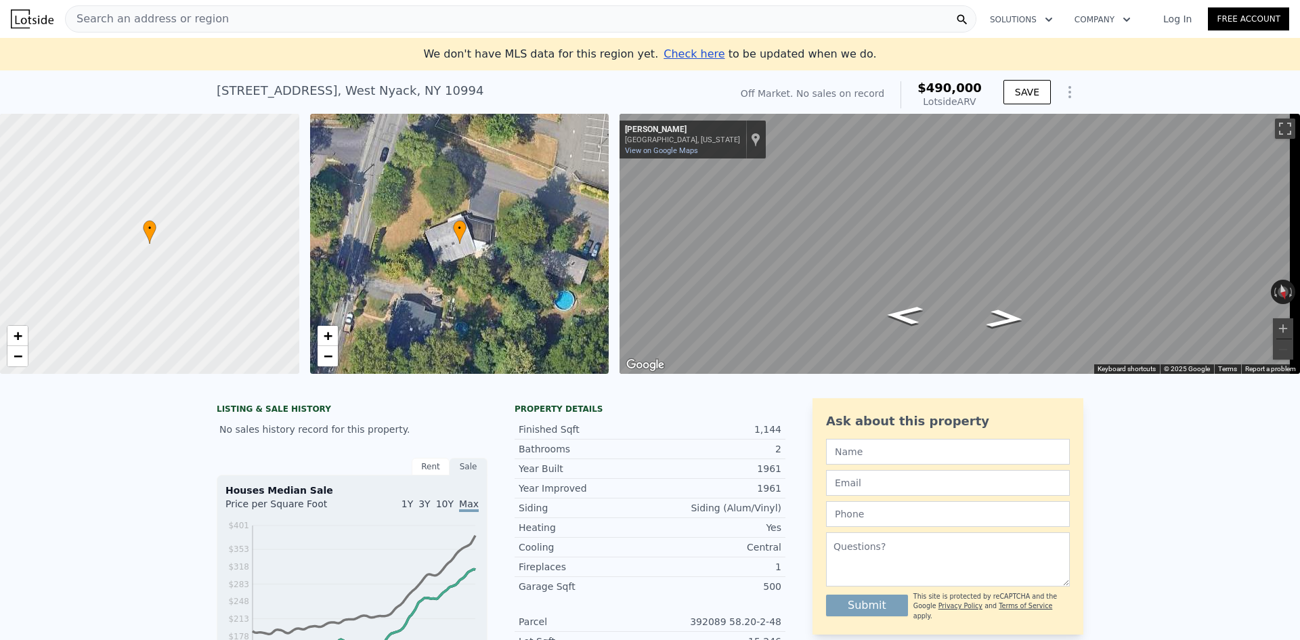
click at [916, 81] on div "Off Market. No sales on record $490,000 Lotside ARV" at bounding box center [861, 95] width 252 height 38
click at [916, 81] on div "$490,000 Lotside ARV" at bounding box center [940, 94] width 81 height 27
drag, startPoint x: 981, startPoint y: 102, endPoint x: 916, endPoint y: 84, distance: 67.3
click at [916, 84] on div "Off Market. No sales on record $490,000 Lotside ARV" at bounding box center [861, 95] width 252 height 38
click at [916, 84] on div "$490,000 Lotside ARV" at bounding box center [940, 94] width 81 height 27
